Goal: Task Accomplishment & Management: Use online tool/utility

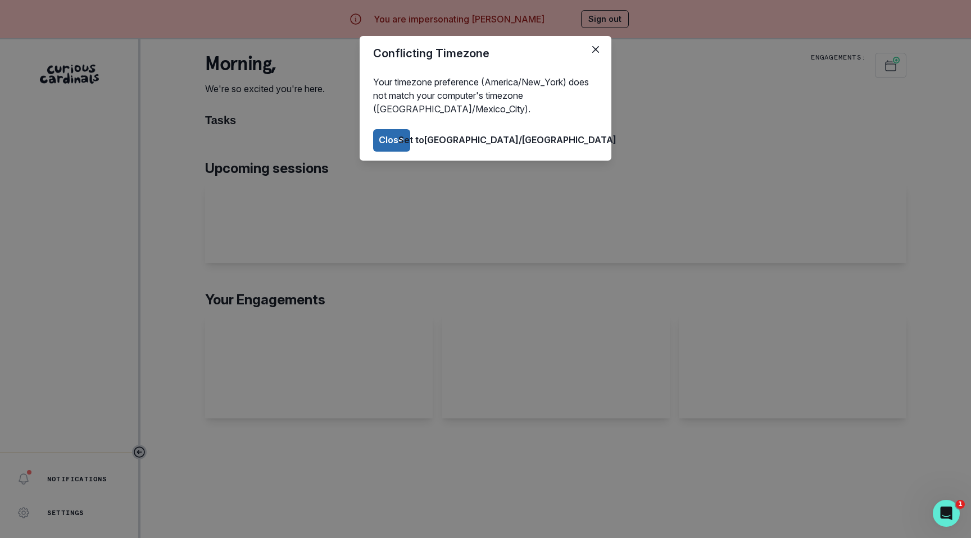
click at [410, 135] on button "Close" at bounding box center [391, 140] width 37 height 22
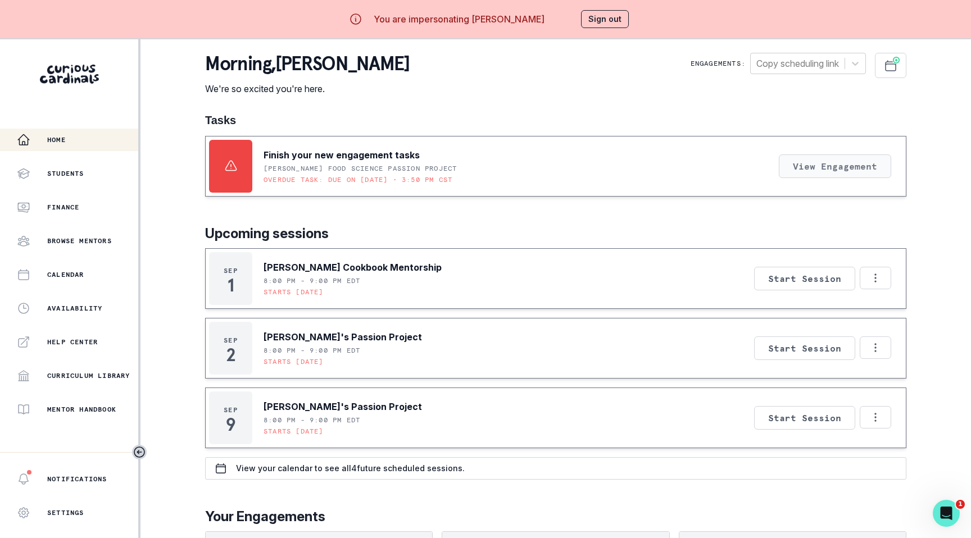
click at [798, 168] on button "View Engagement" at bounding box center [835, 167] width 112 height 24
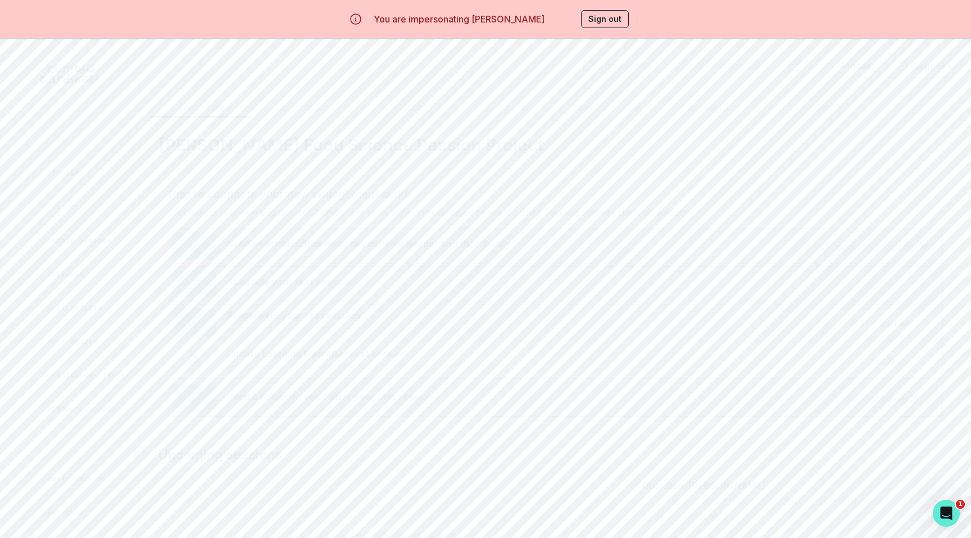
click at [875, 358] on button "Start" at bounding box center [881, 361] width 27 height 10
